Goal: Transaction & Acquisition: Purchase product/service

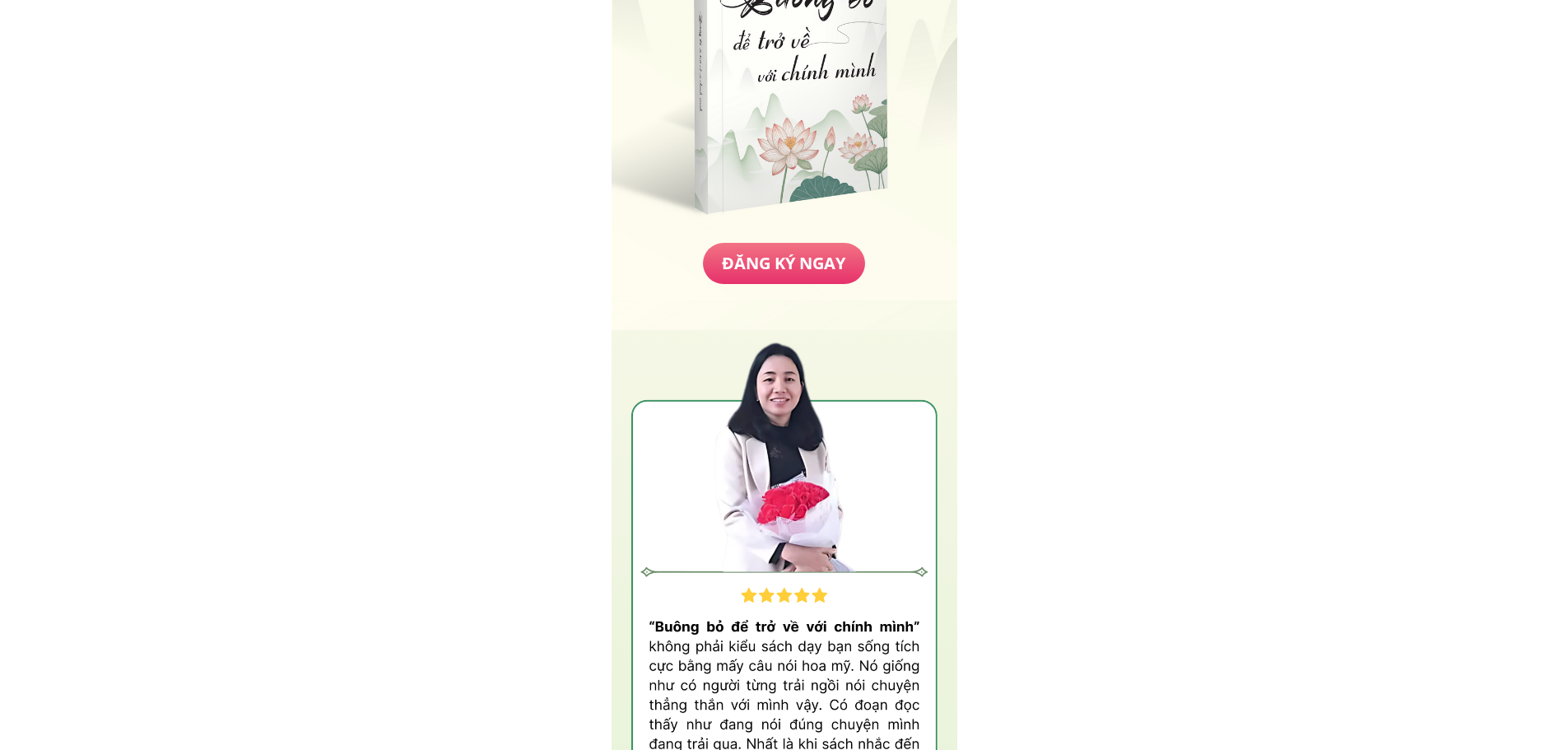
scroll to position [7245, 0]
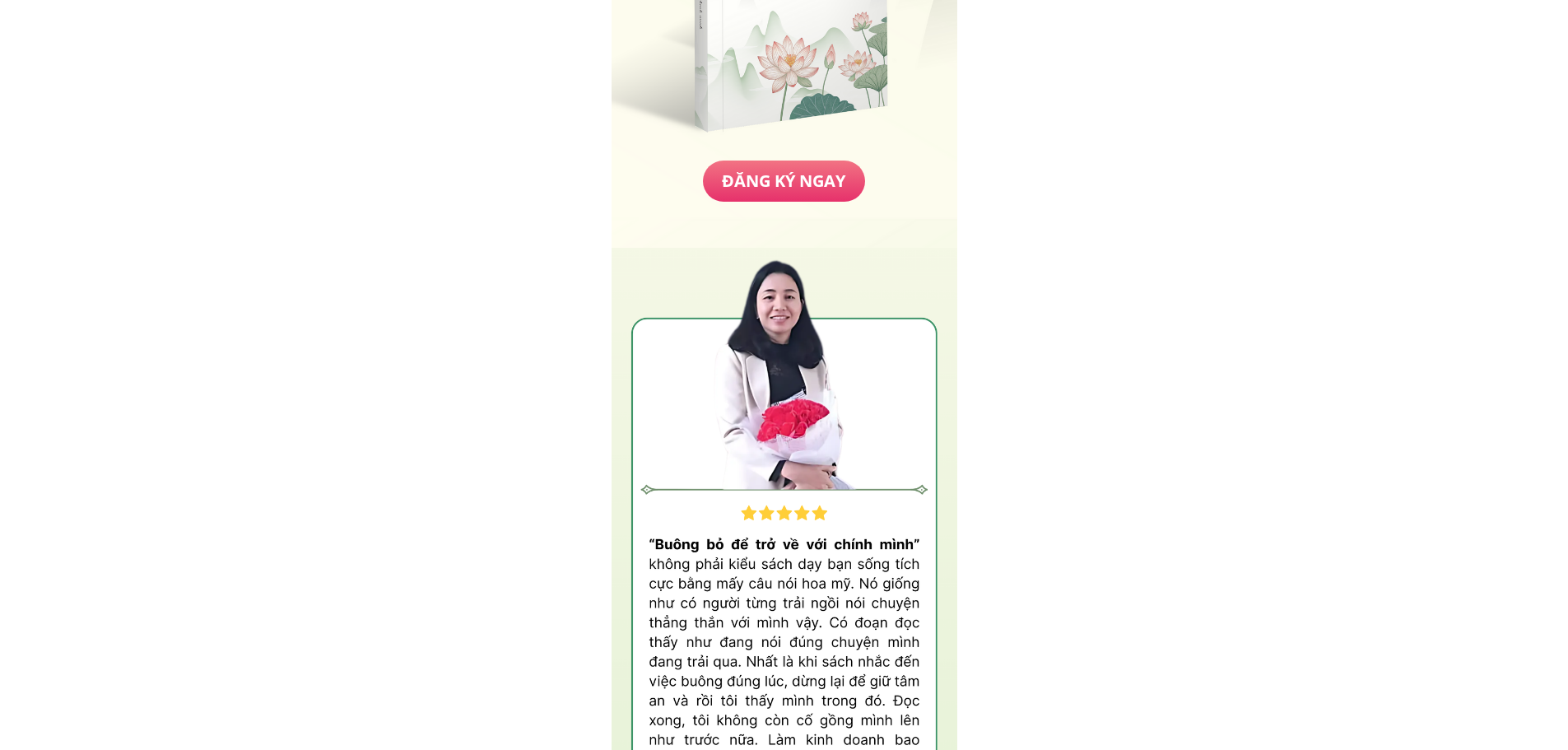
drag, startPoint x: 760, startPoint y: 564, endPoint x: 801, endPoint y: 591, distance: 49.1
click at [801, 591] on div at bounding box center [784, 555] width 346 height 614
drag, startPoint x: 764, startPoint y: 570, endPoint x: 825, endPoint y: 620, distance: 78.9
click at [821, 620] on div at bounding box center [784, 555] width 346 height 614
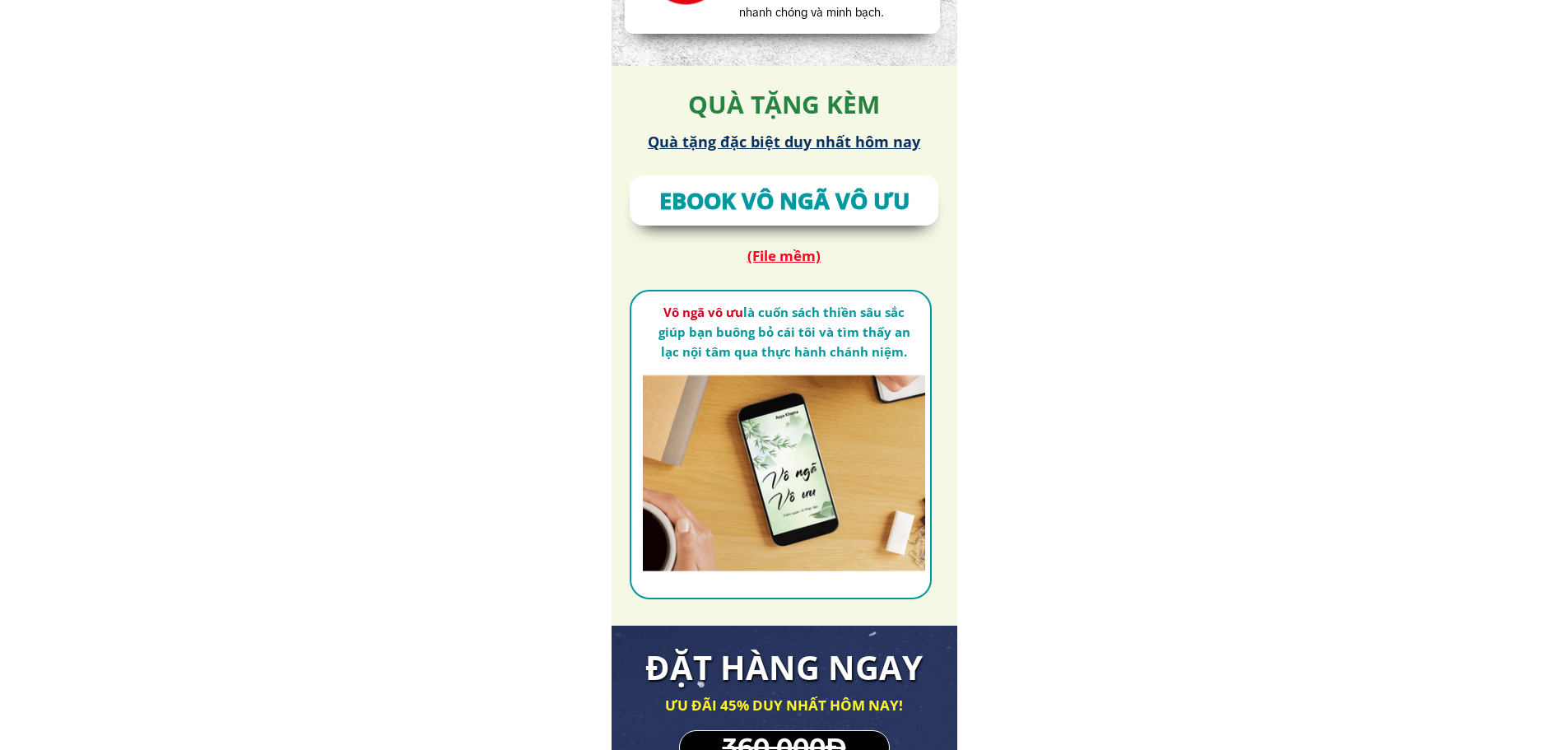
scroll to position [9326, 0]
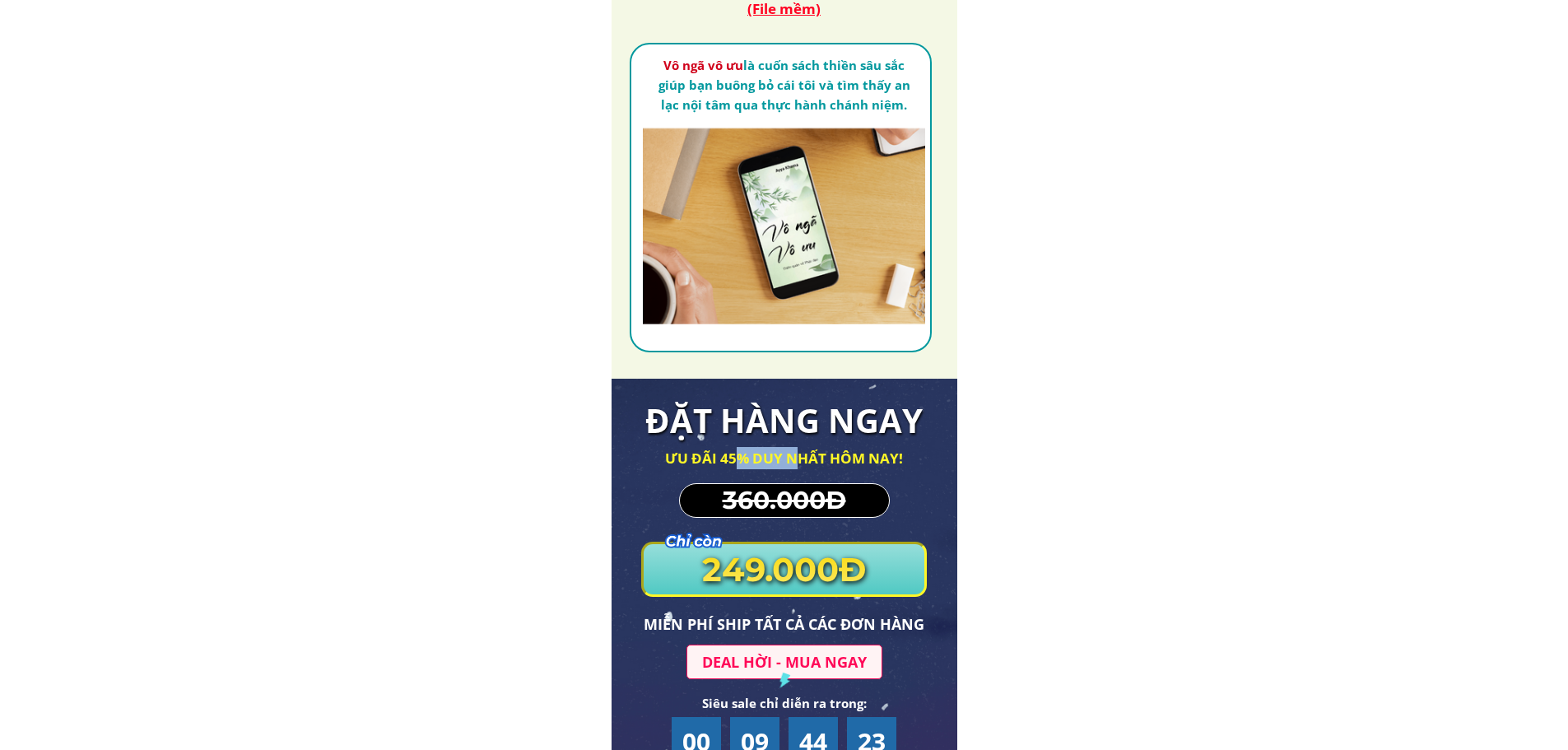
drag, startPoint x: 736, startPoint y: 458, endPoint x: 802, endPoint y: 464, distance: 66.3
click at [803, 460] on h3 "ƯU ĐÃI 45% DUY NHẤT HÔM NAY!" at bounding box center [784, 458] width 334 height 23
click at [800, 465] on h3 "ƯU ĐÃI 45% DUY NHẤT HÔM NAY!" at bounding box center [784, 458] width 334 height 23
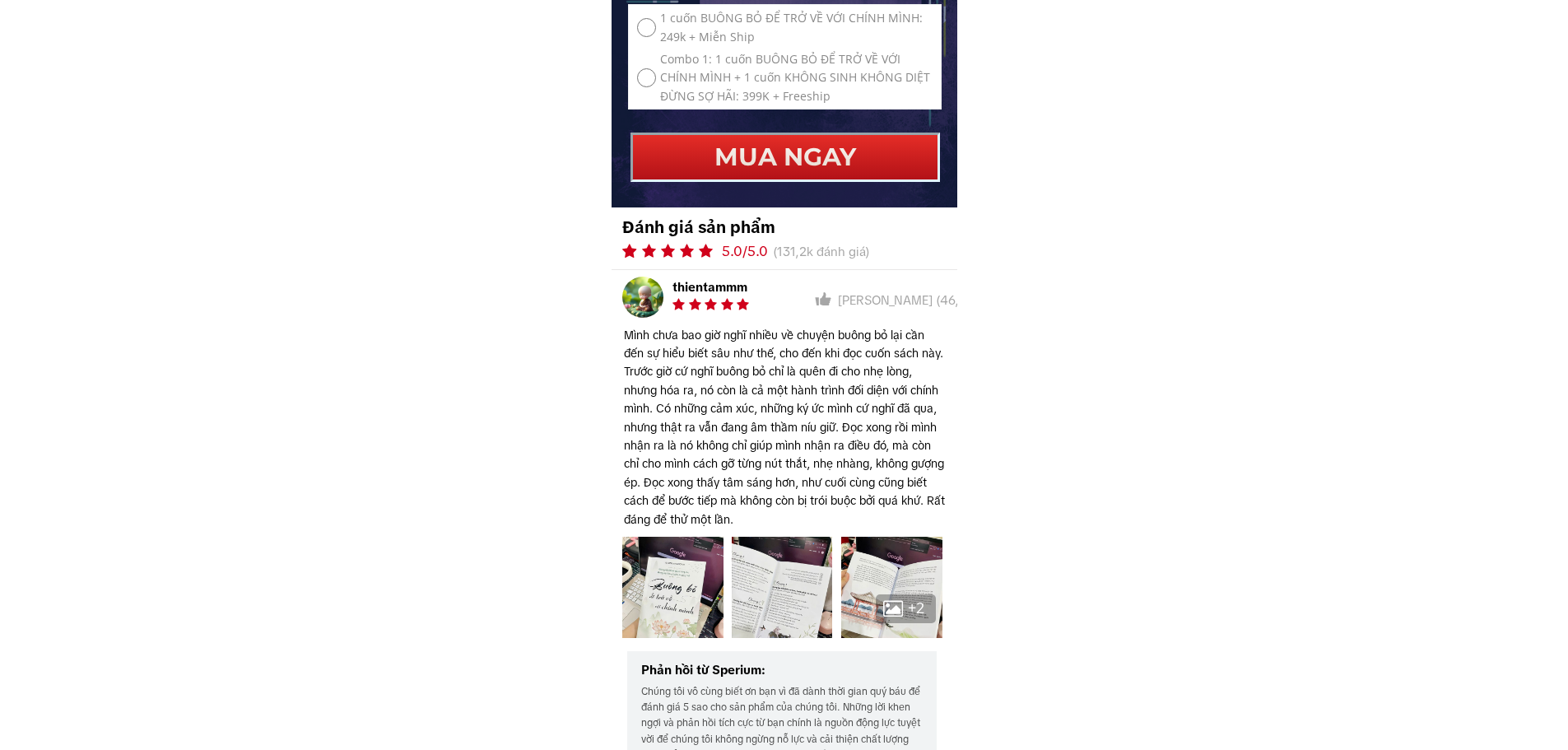
scroll to position [10396, 0]
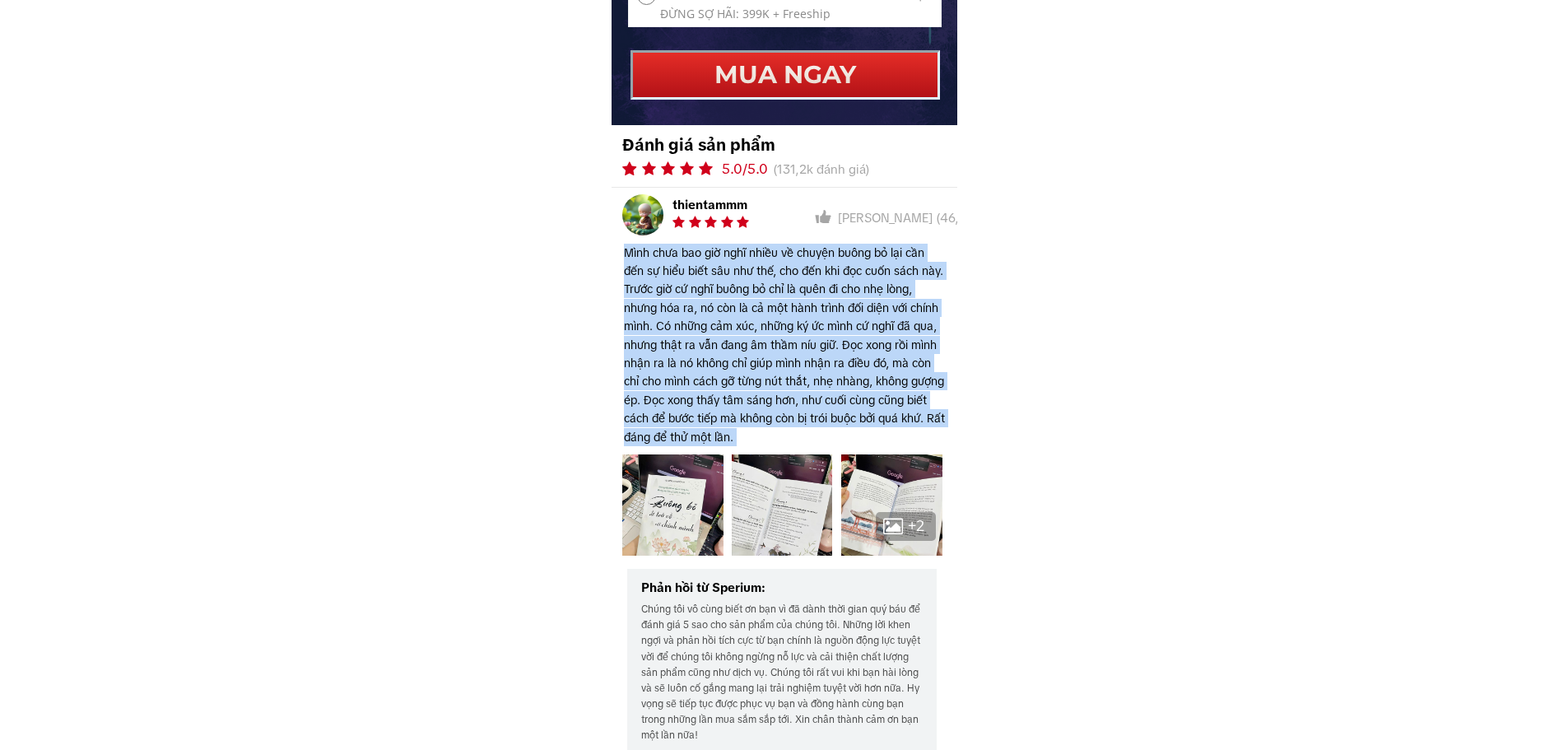
drag, startPoint x: 829, startPoint y: 216, endPoint x: 797, endPoint y: 212, distance: 32.2
click at [812, 247] on h3 "Mình chưa bao giờ nghĩ nhiều về chuyện buông bỏ lại cần đến sự hiểu biết sâu nh…" at bounding box center [784, 345] width 321 height 203
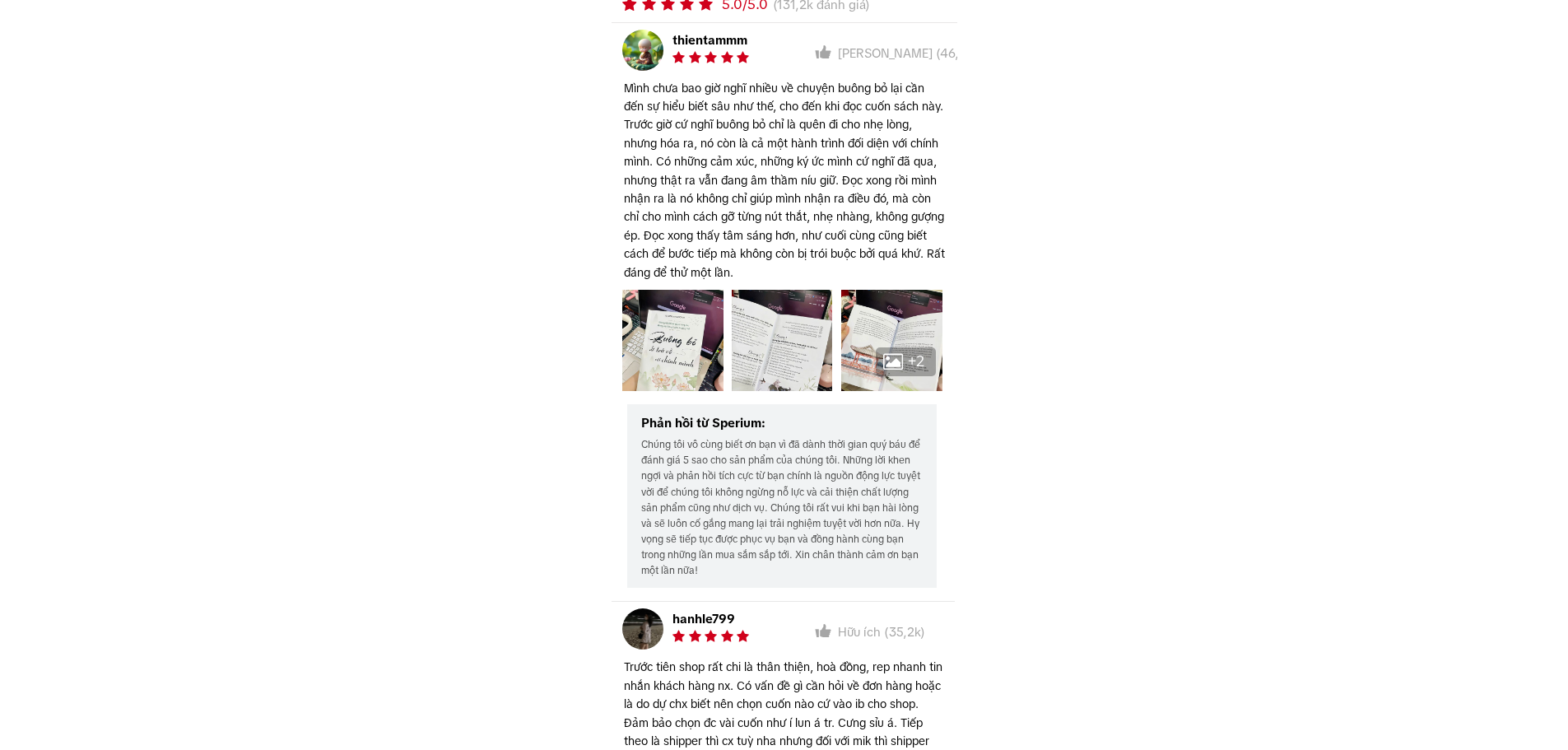
scroll to position [10643, 0]
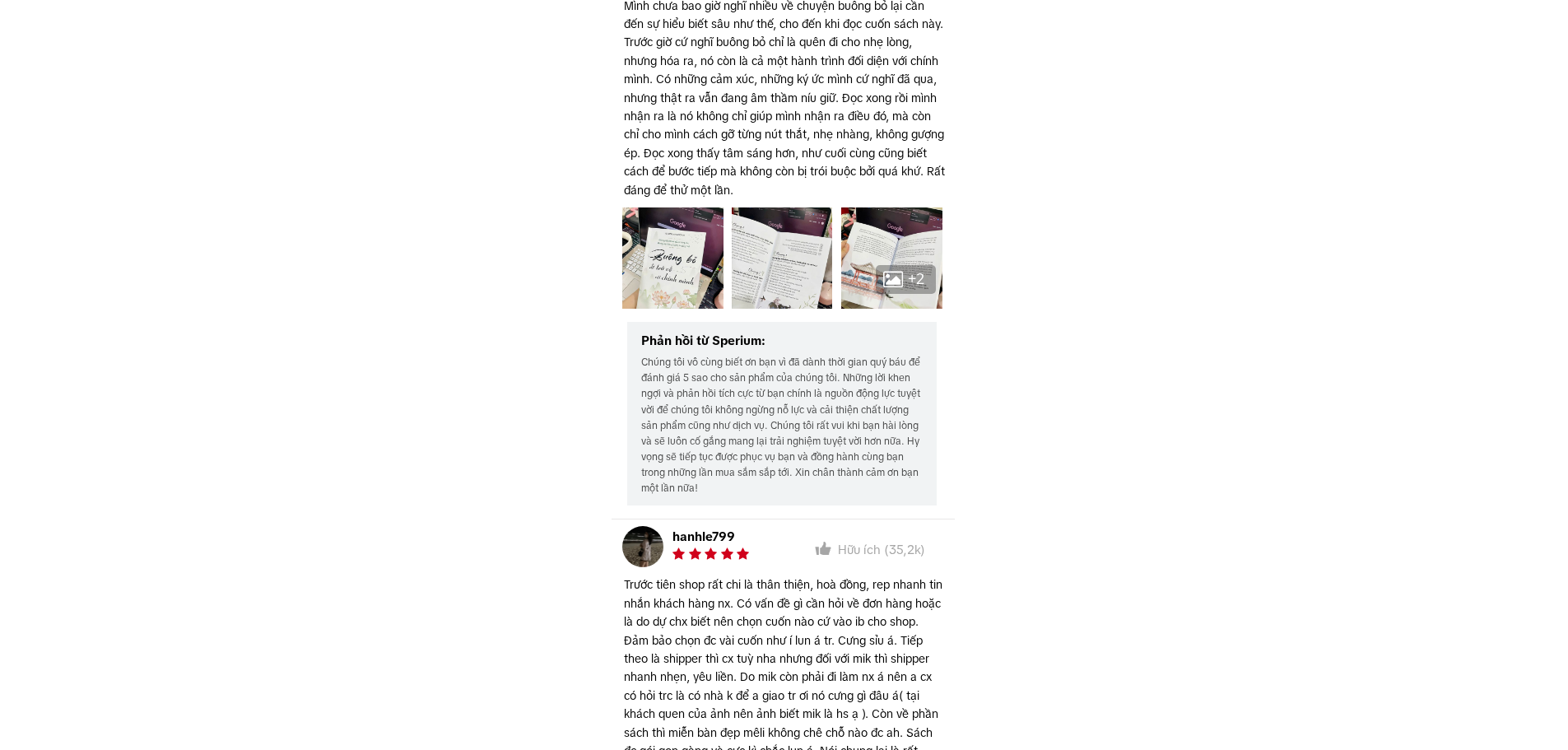
click at [741, 273] on div at bounding box center [782, 258] width 101 height 101
click at [762, 250] on div at bounding box center [782, 258] width 101 height 101
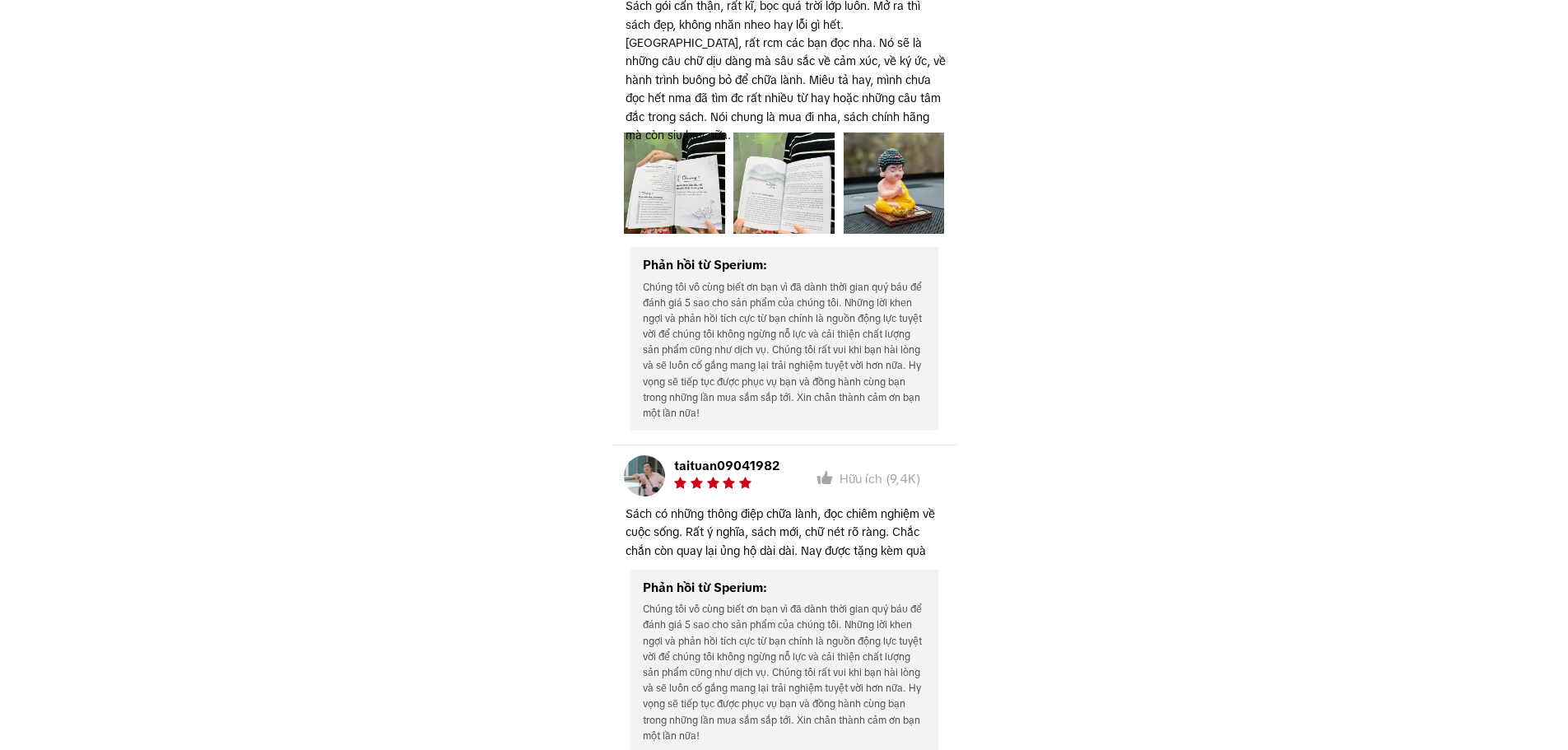
scroll to position [12208, 0]
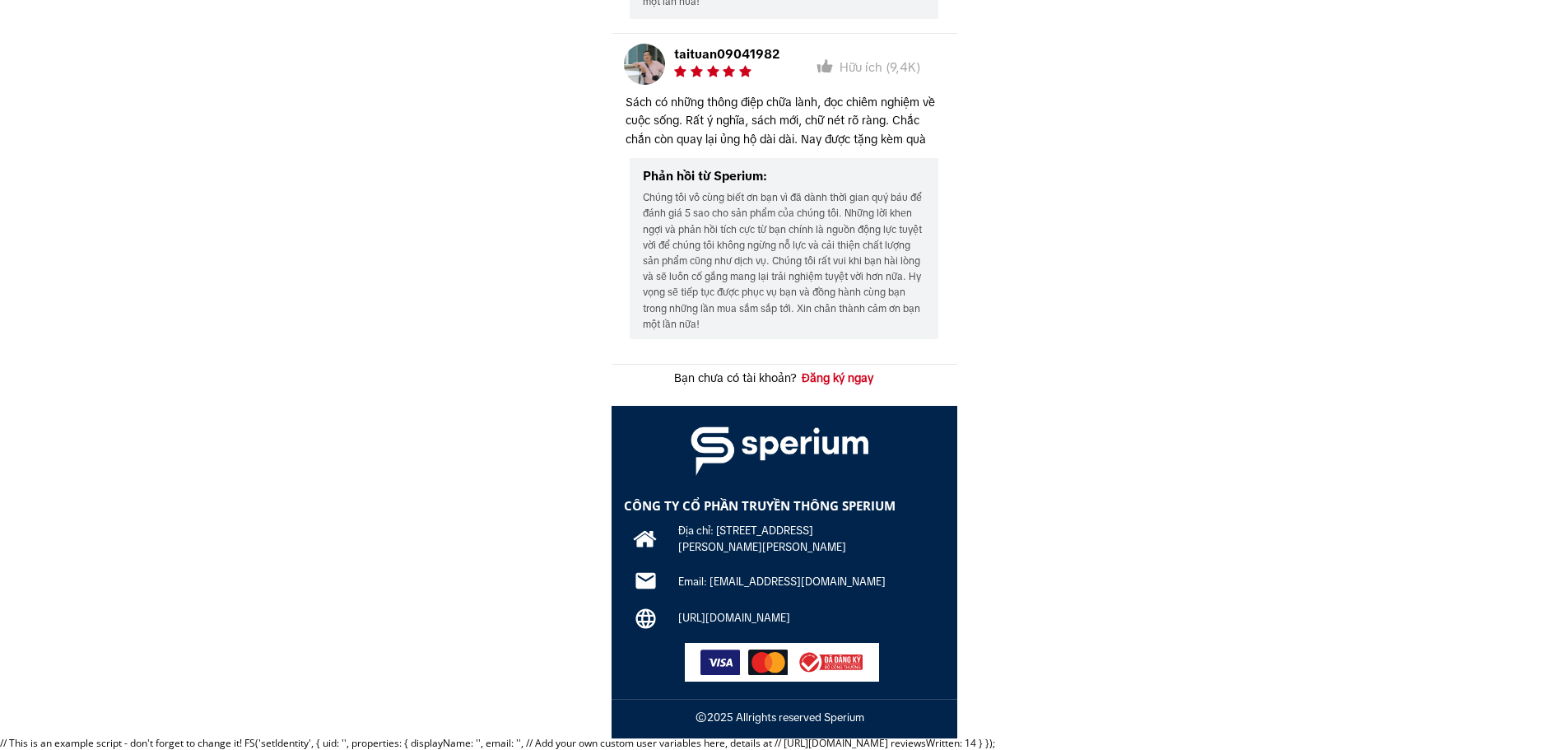
click at [859, 375] on h3 "Đăng ký ngay" at bounding box center [837, 378] width 131 height 18
click at [728, 383] on h3 "Bạn chưa có tài khoản?" at bounding box center [734, 378] width 134 height 18
